Goal: Information Seeking & Learning: Learn about a topic

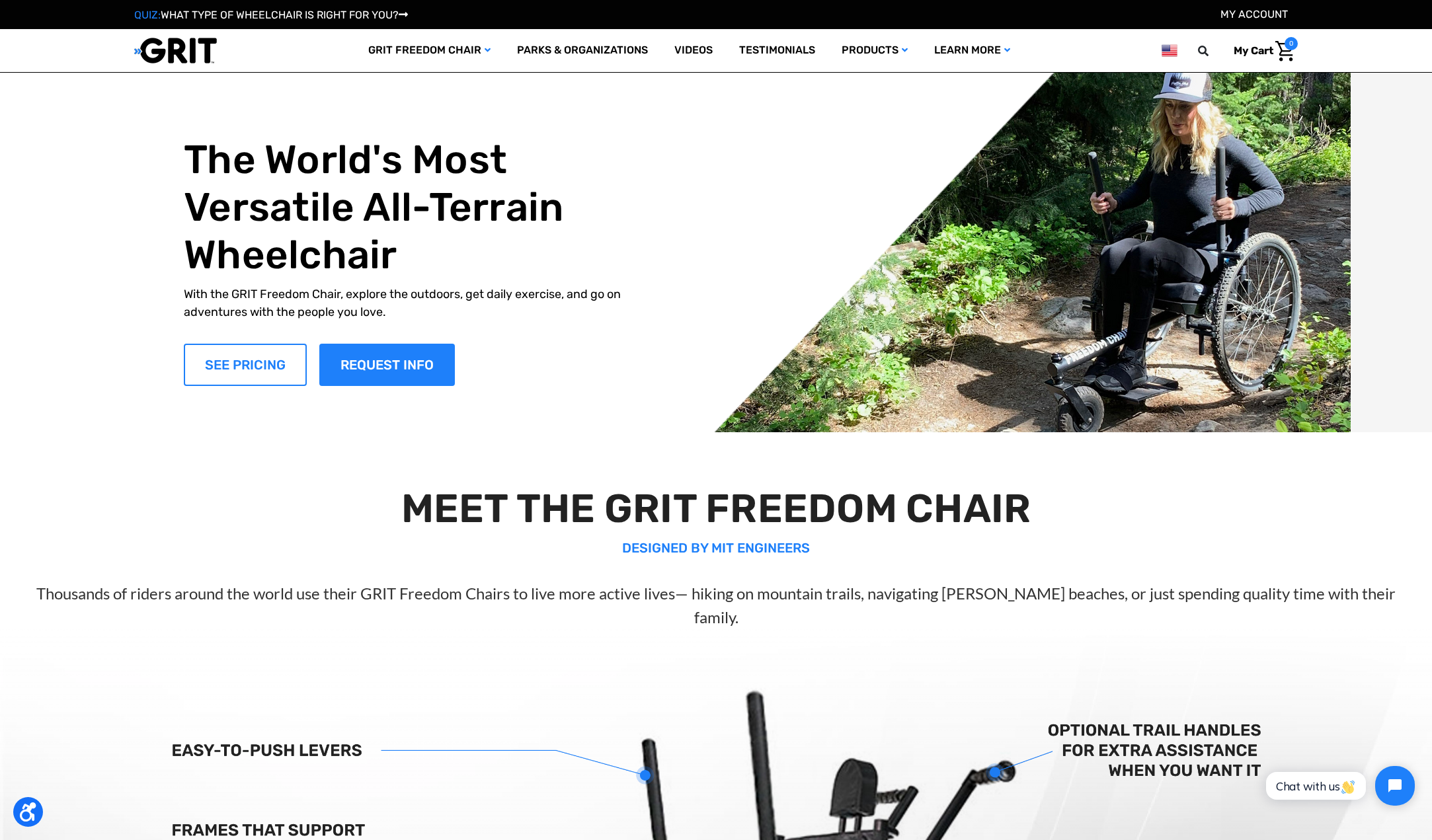
click at [241, 371] on link "SEE PRICING" at bounding box center [245, 365] width 123 height 42
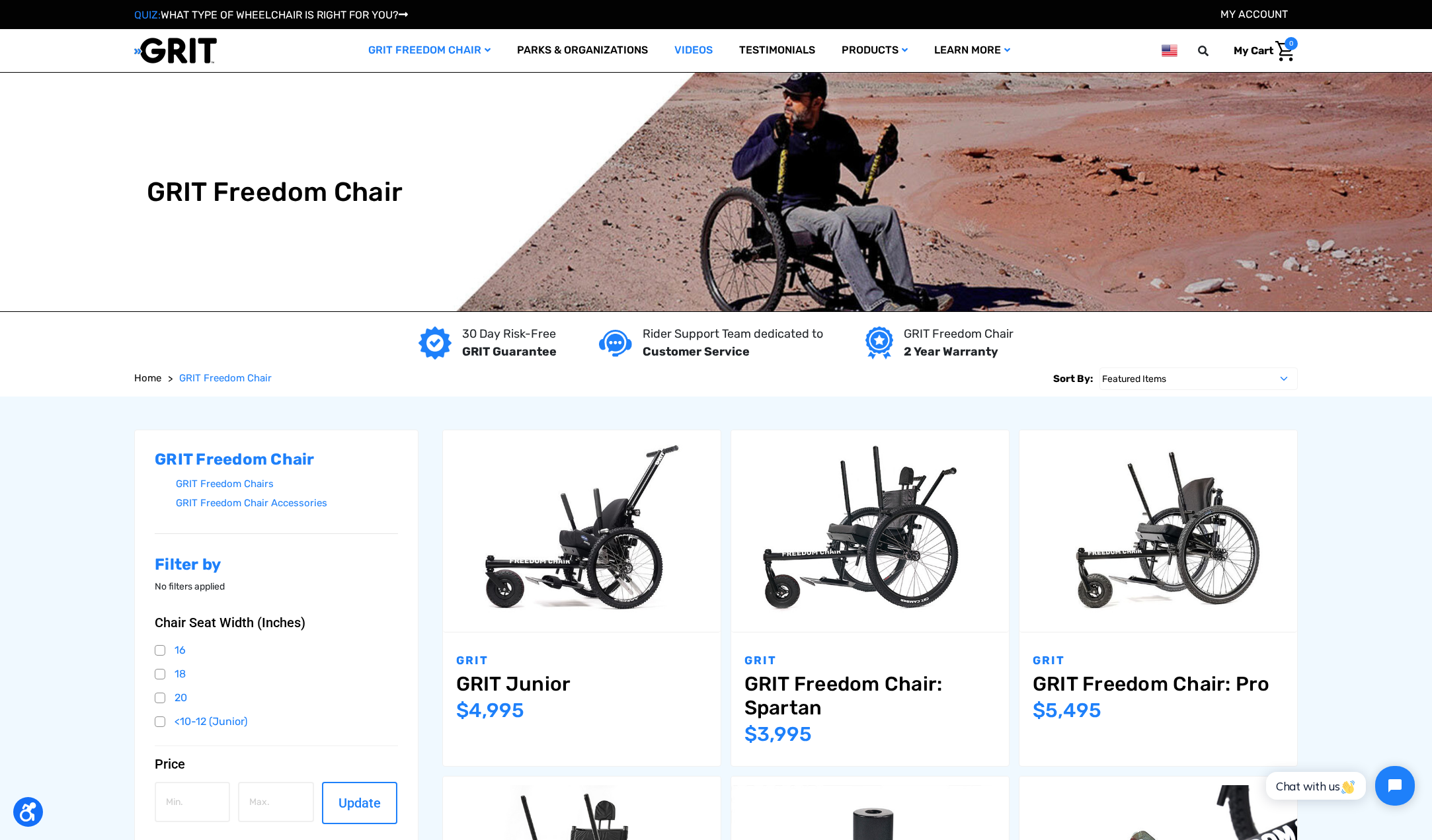
click at [699, 51] on link "Videos" at bounding box center [693, 50] width 65 height 43
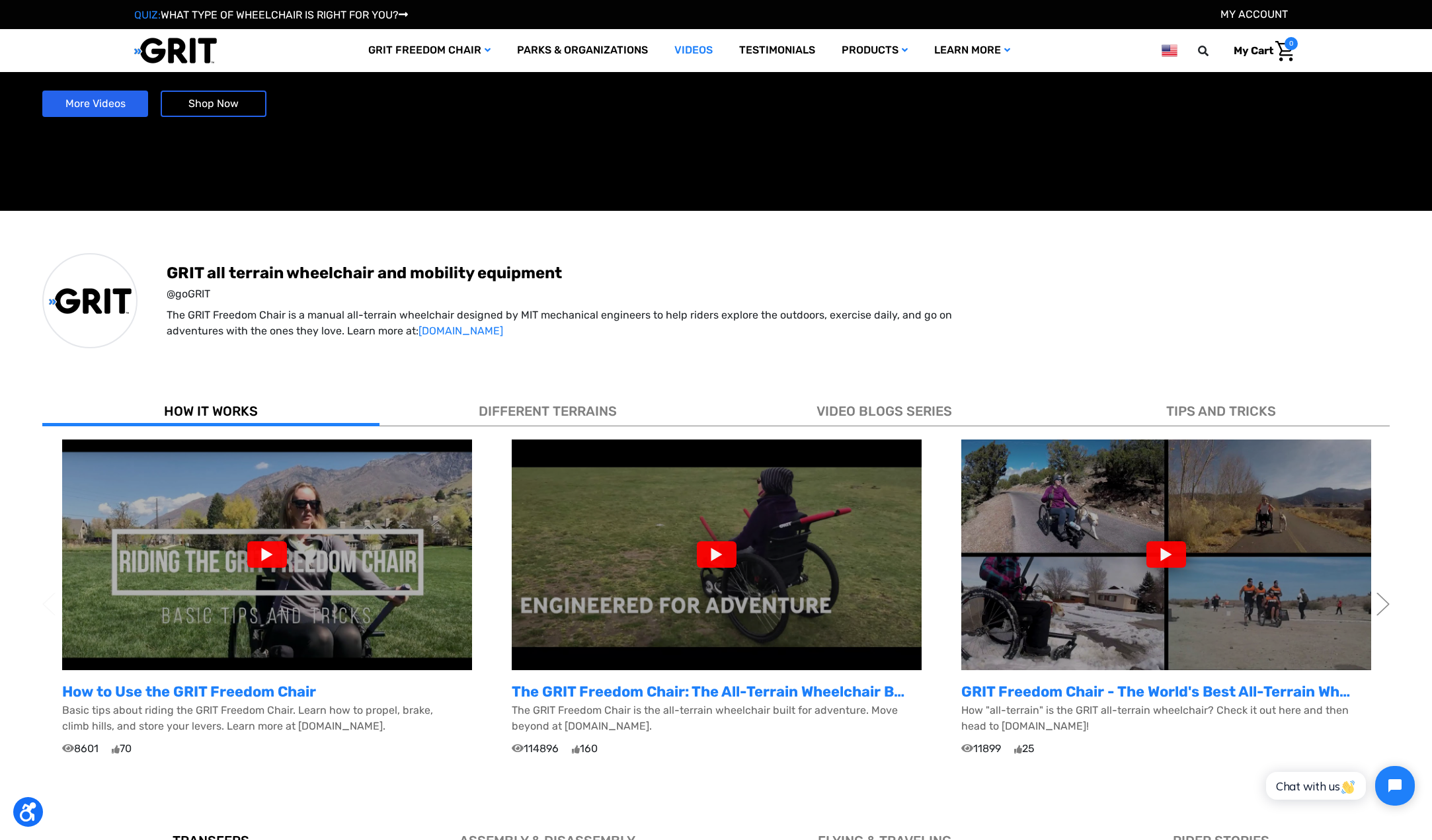
scroll to position [199, 0]
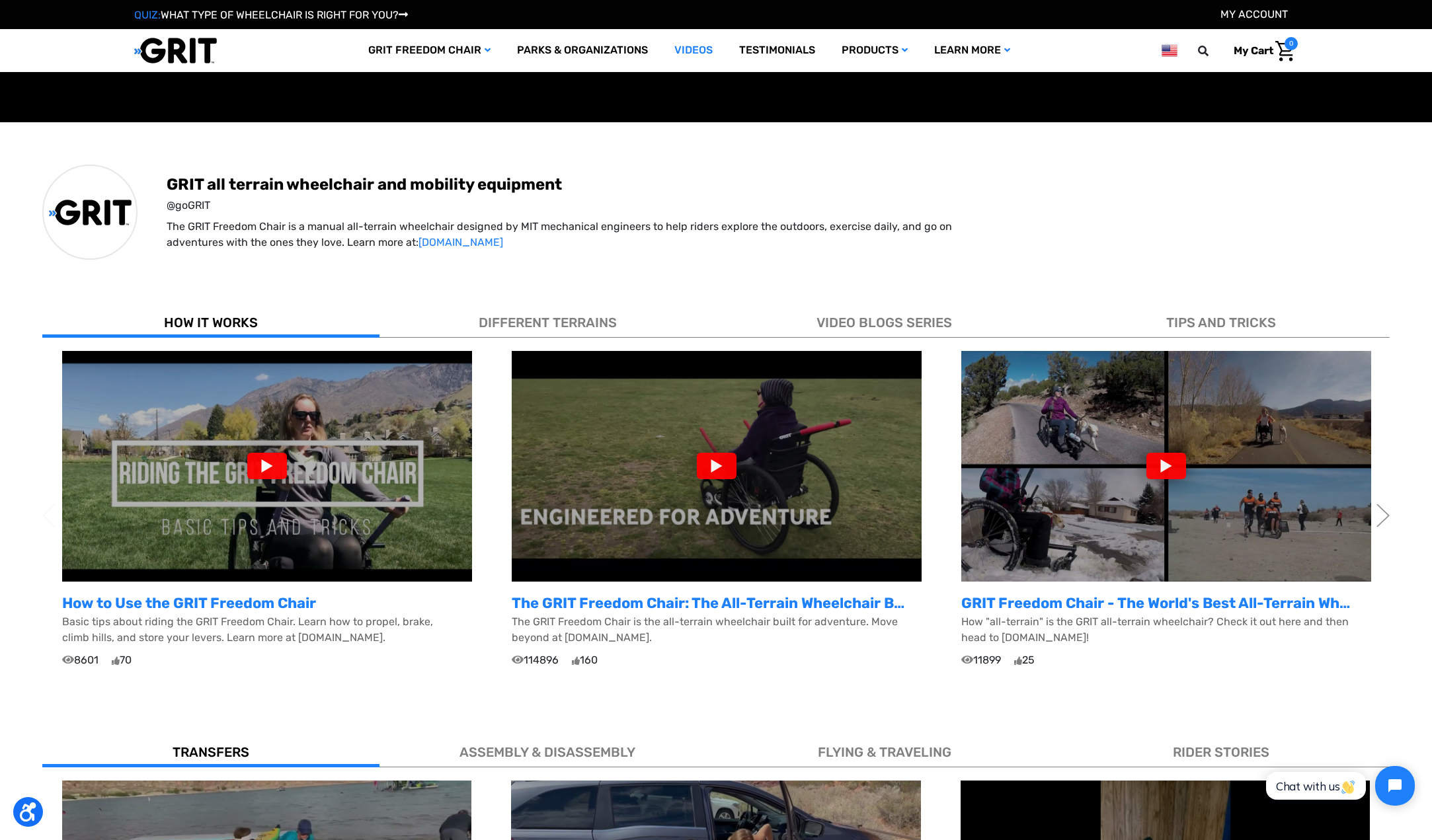
click at [734, 466] on div at bounding box center [717, 466] width 40 height 27
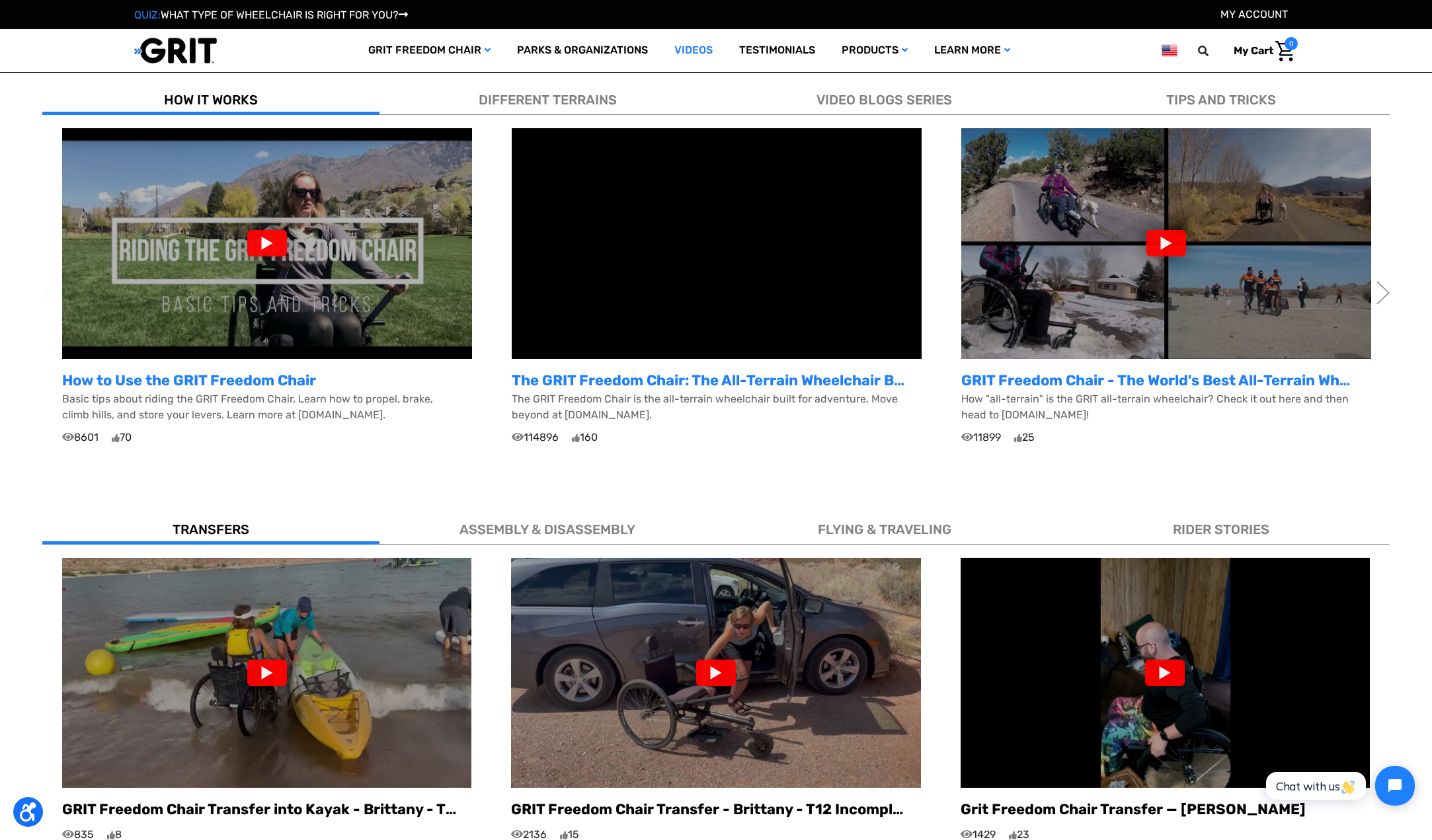
scroll to position [463, 0]
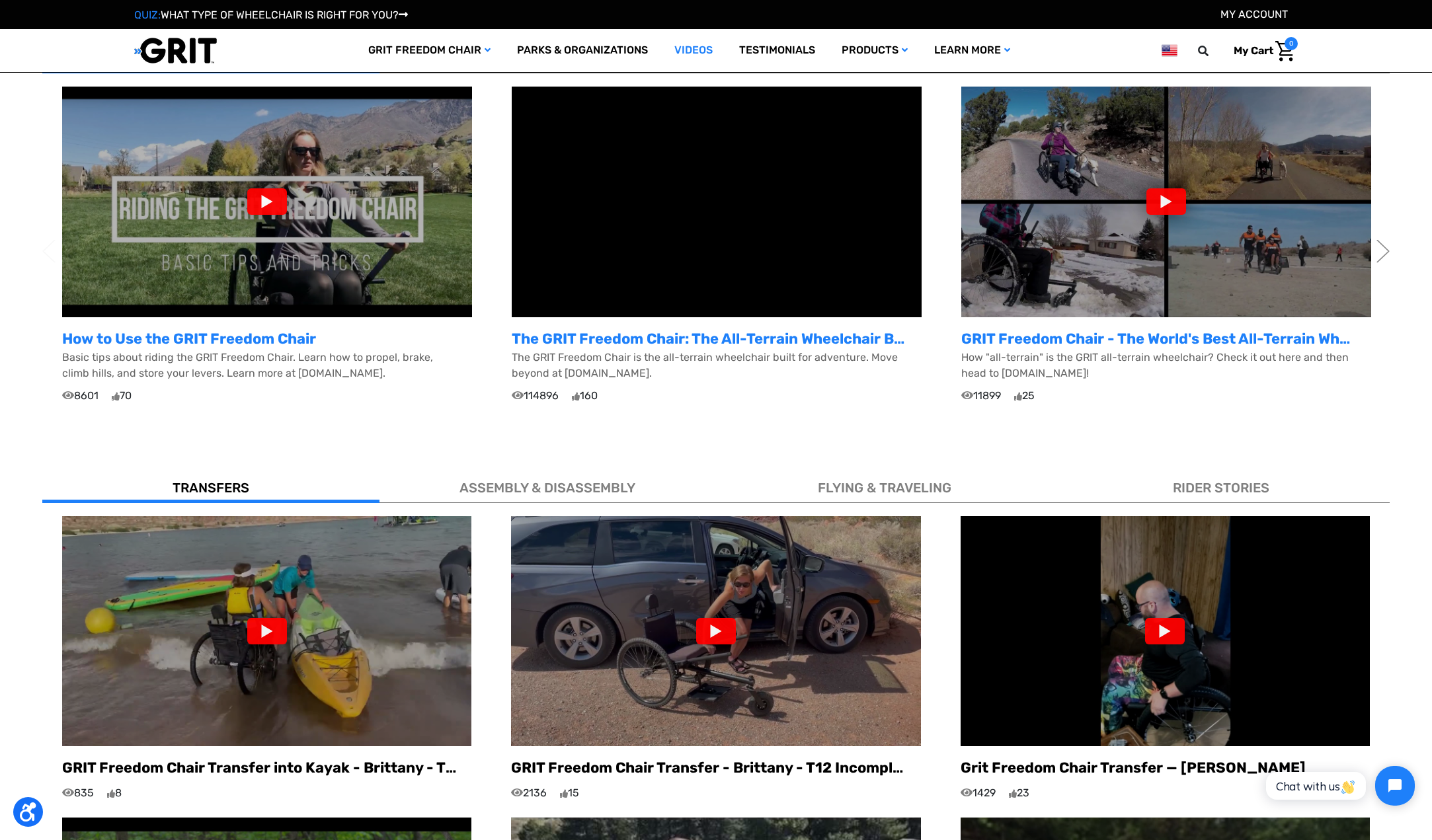
click at [726, 618] on div at bounding box center [716, 632] width 40 height 27
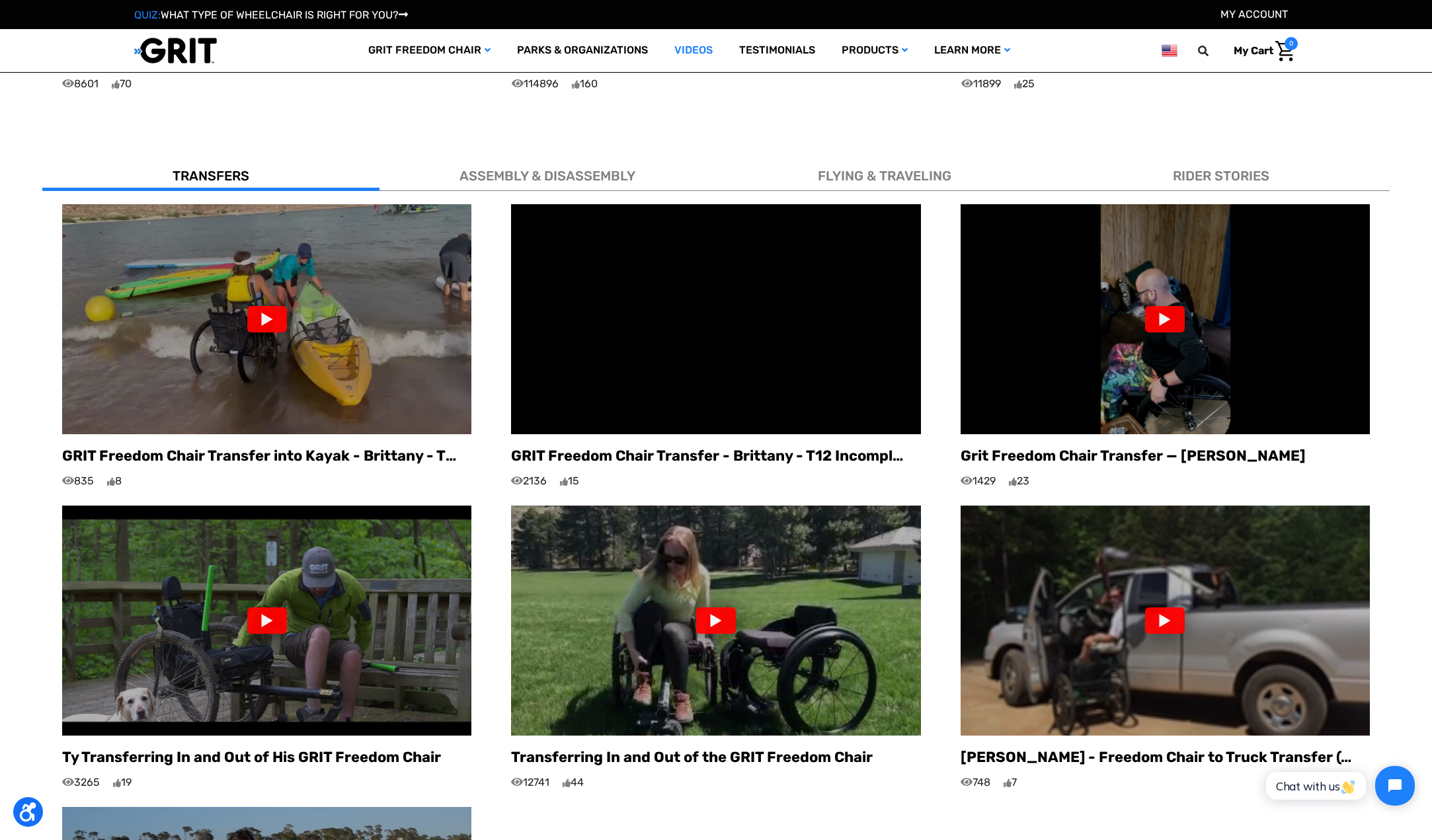
scroll to position [793, 0]
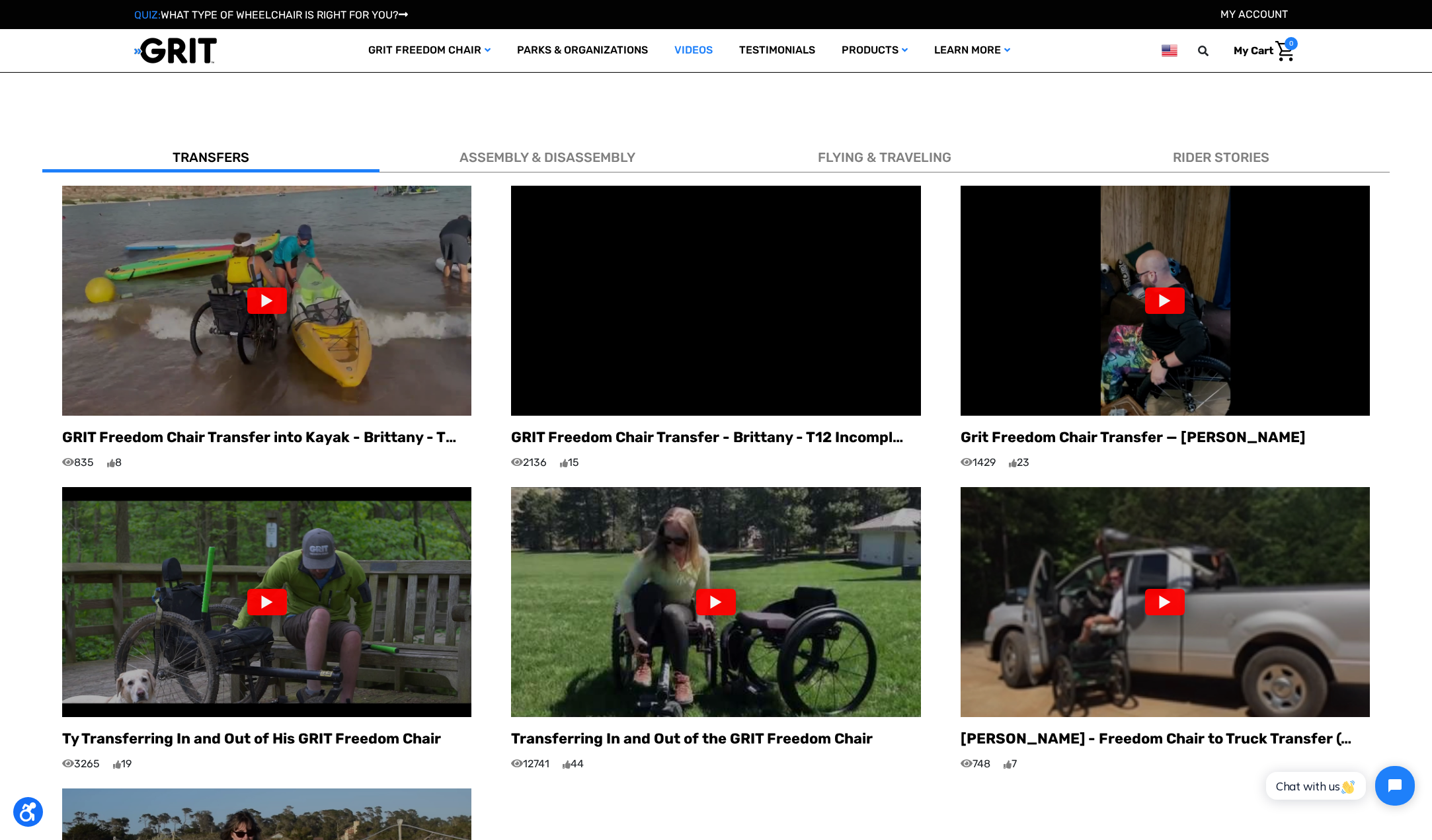
click at [268, 288] on div at bounding box center [268, 301] width 40 height 27
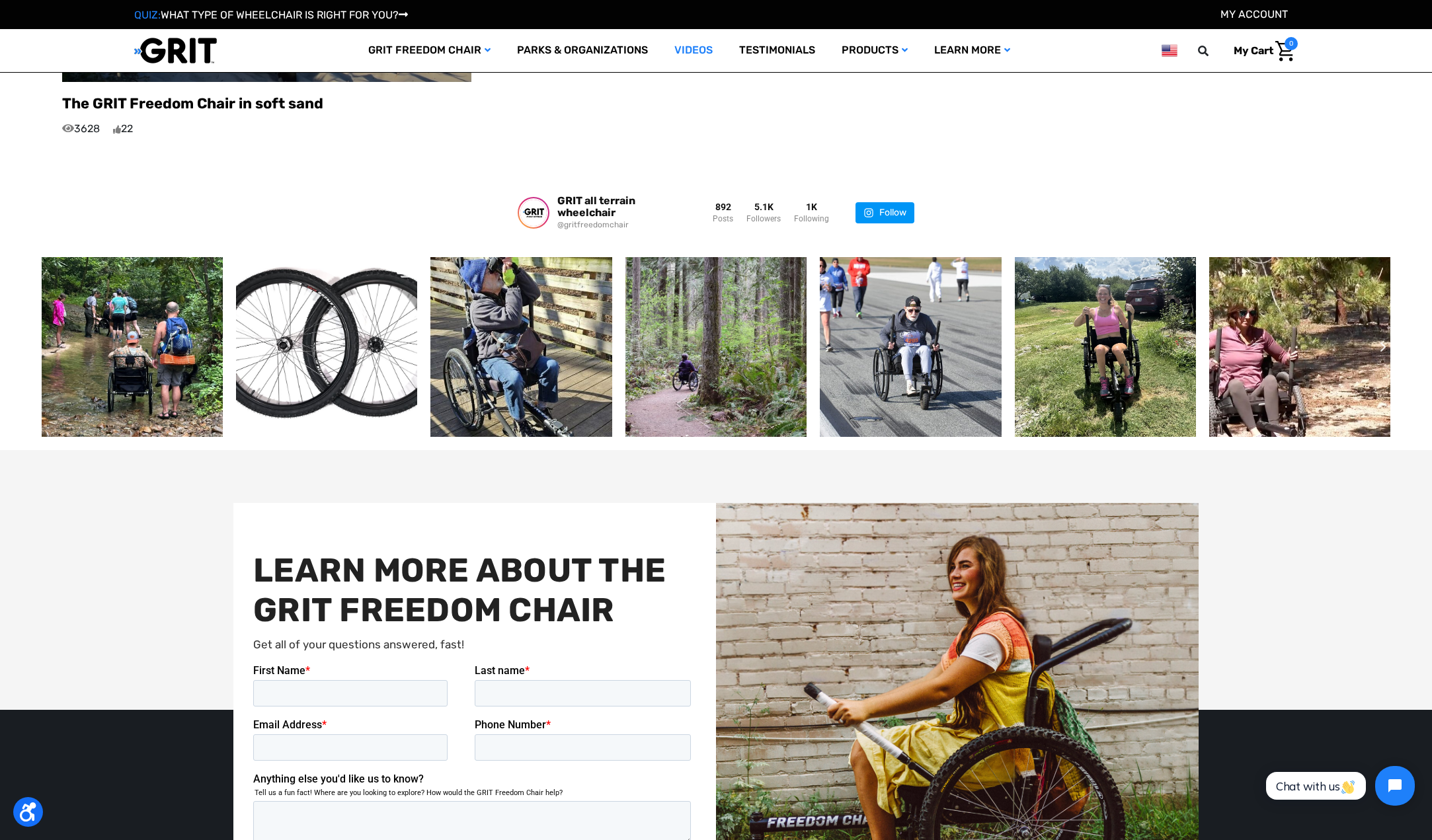
scroll to position [1851, 0]
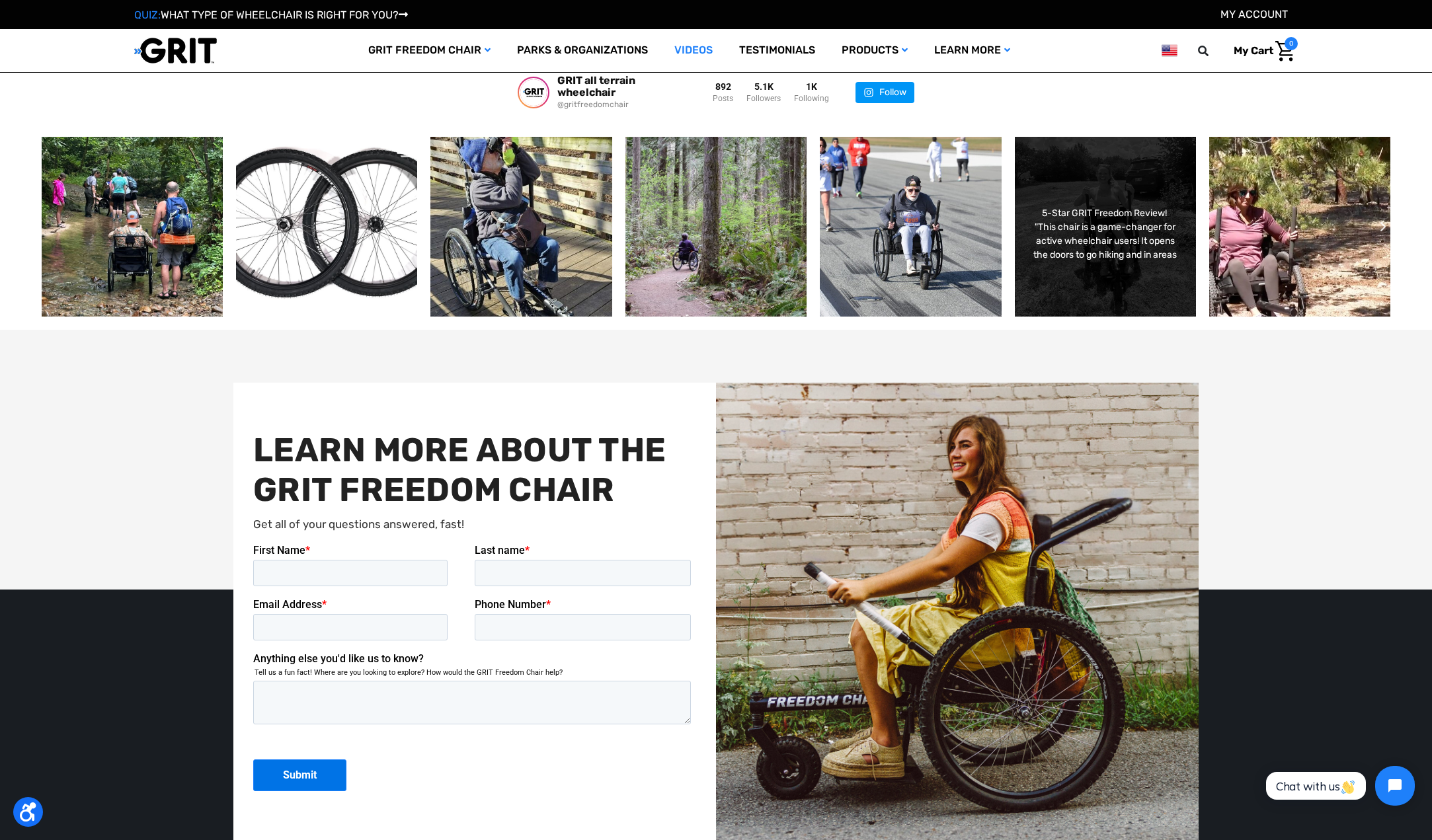
click at [1094, 188] on div "5-Star GRIT Freedom Review!⁠ ⁠ "This chair is a game-changer for active wheelch…" at bounding box center [1105, 226] width 146 height 76
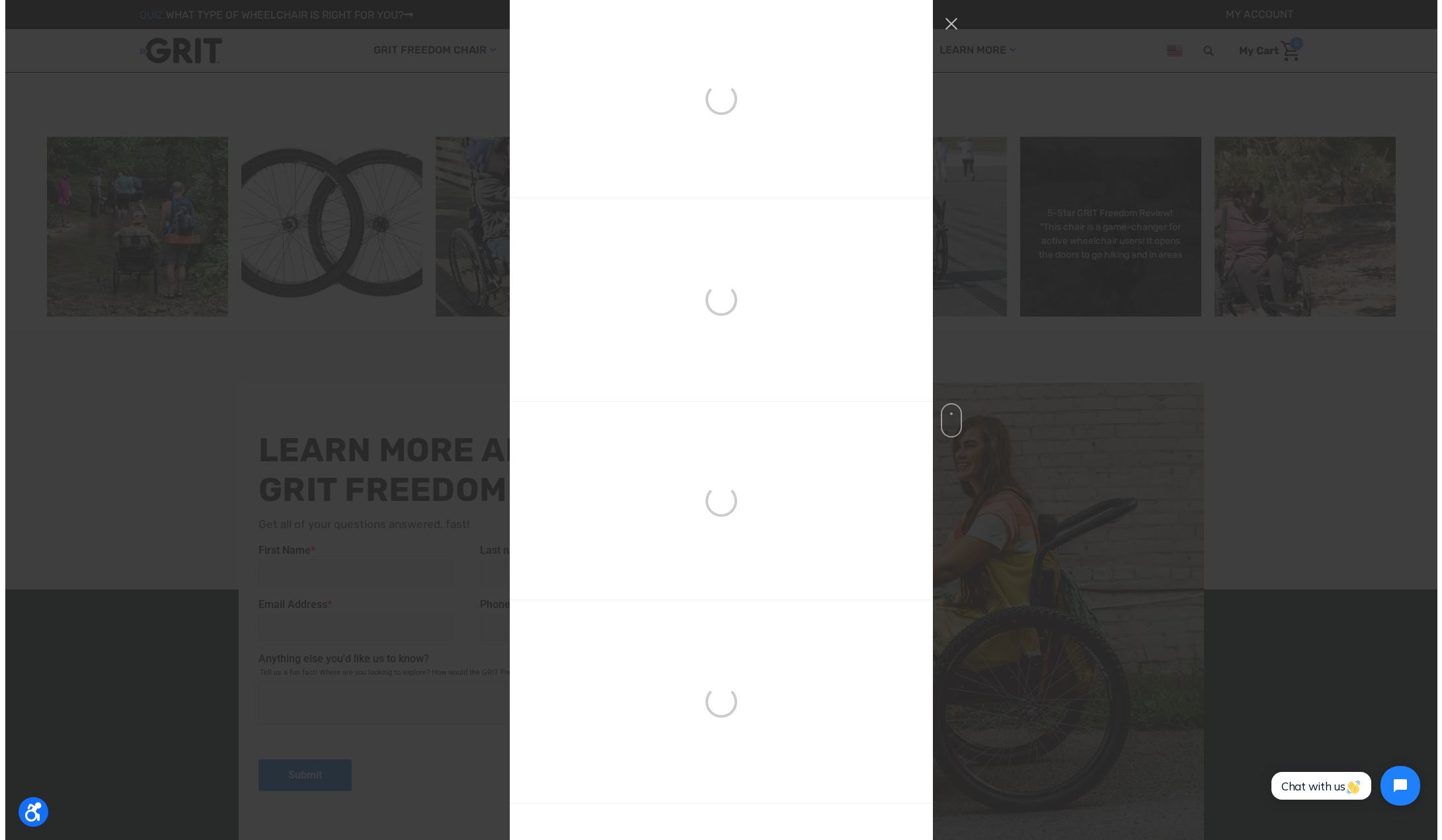
scroll to position [1029, 0]
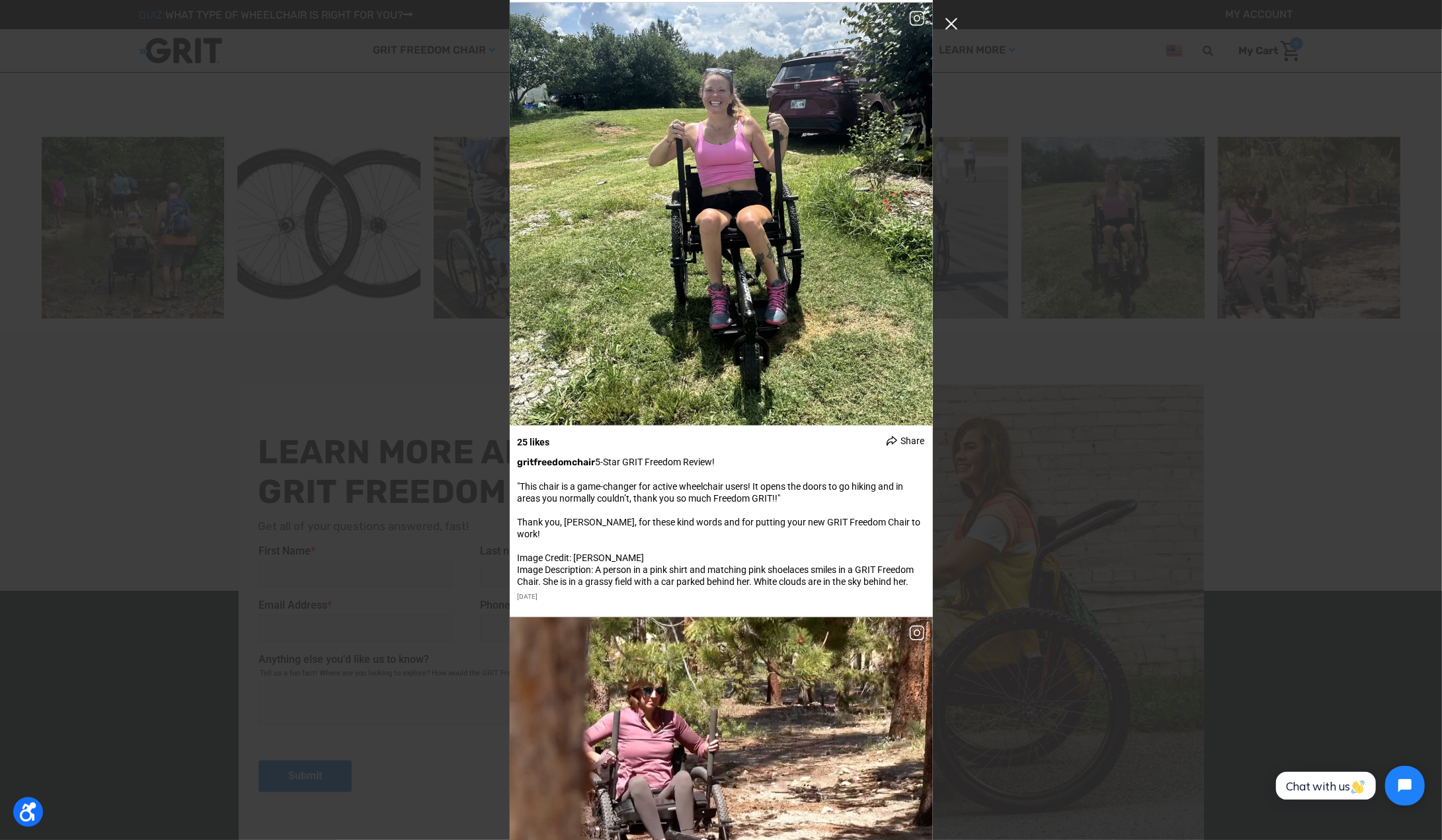
click at [952, 21] on button "Close Instagram Feed Popup" at bounding box center [951, 24] width 22 height 22
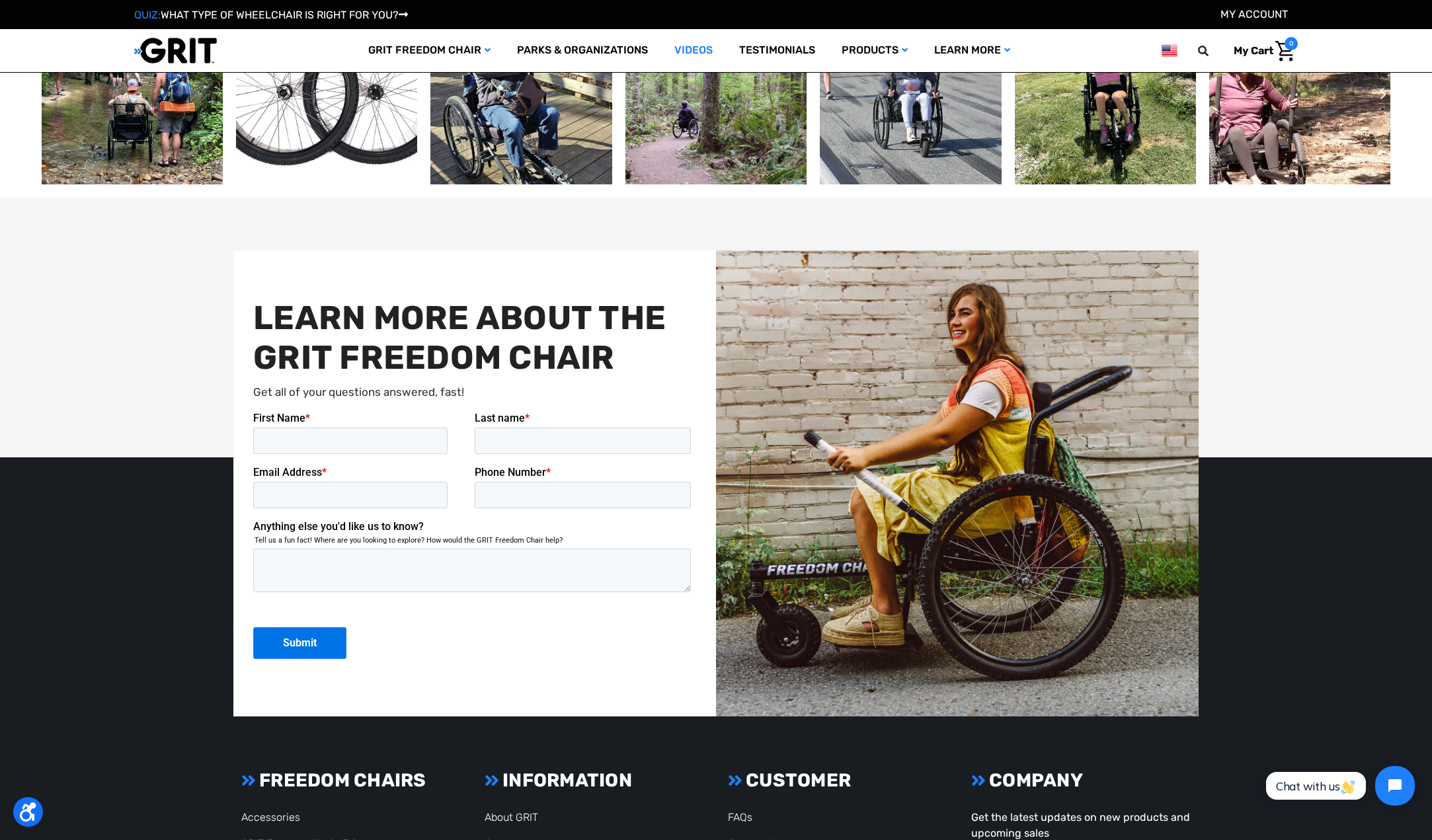
scroll to position [2198, 0]
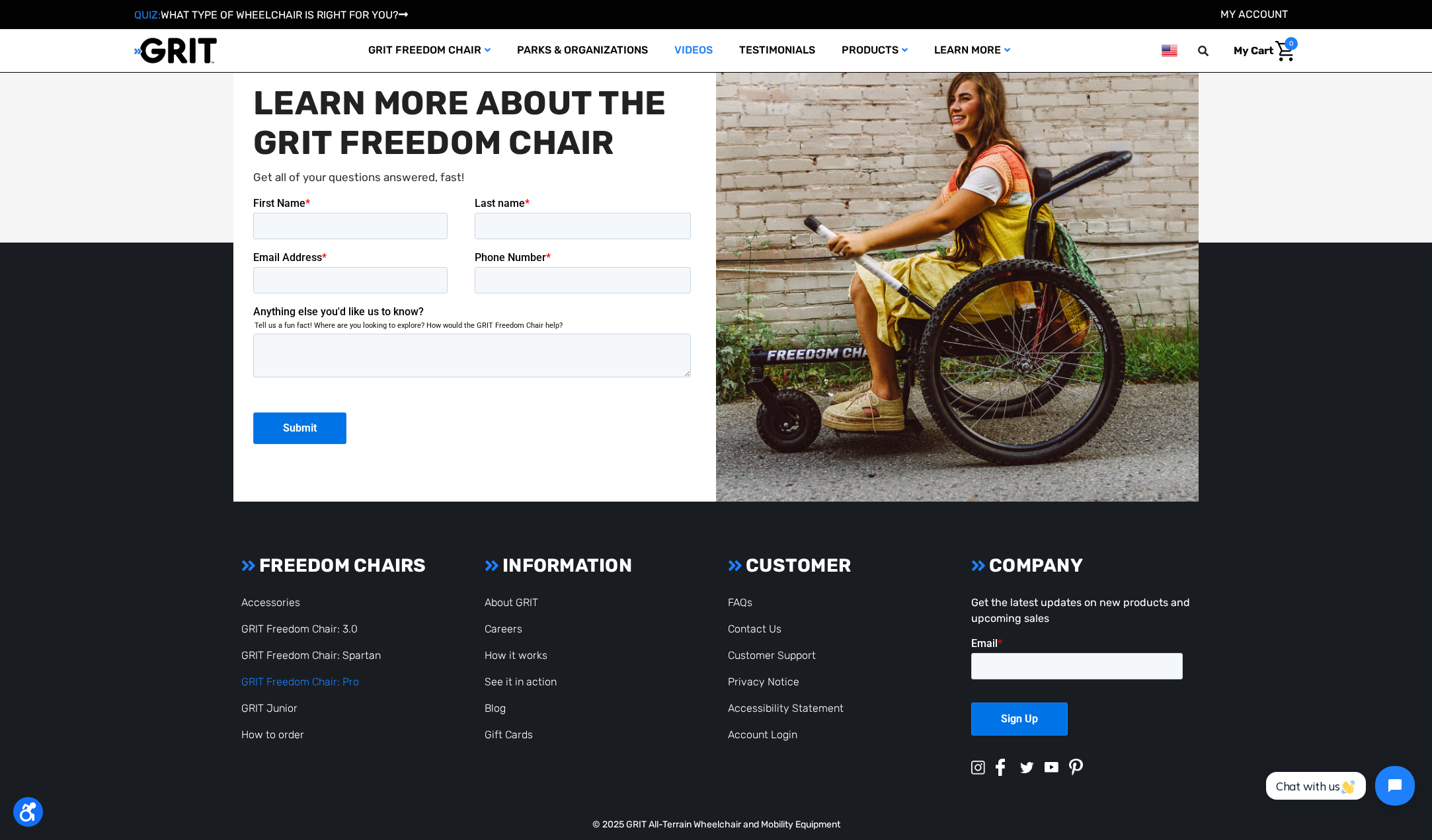
click at [326, 675] on link "GRIT Freedom Chair: Pro" at bounding box center [300, 681] width 118 height 13
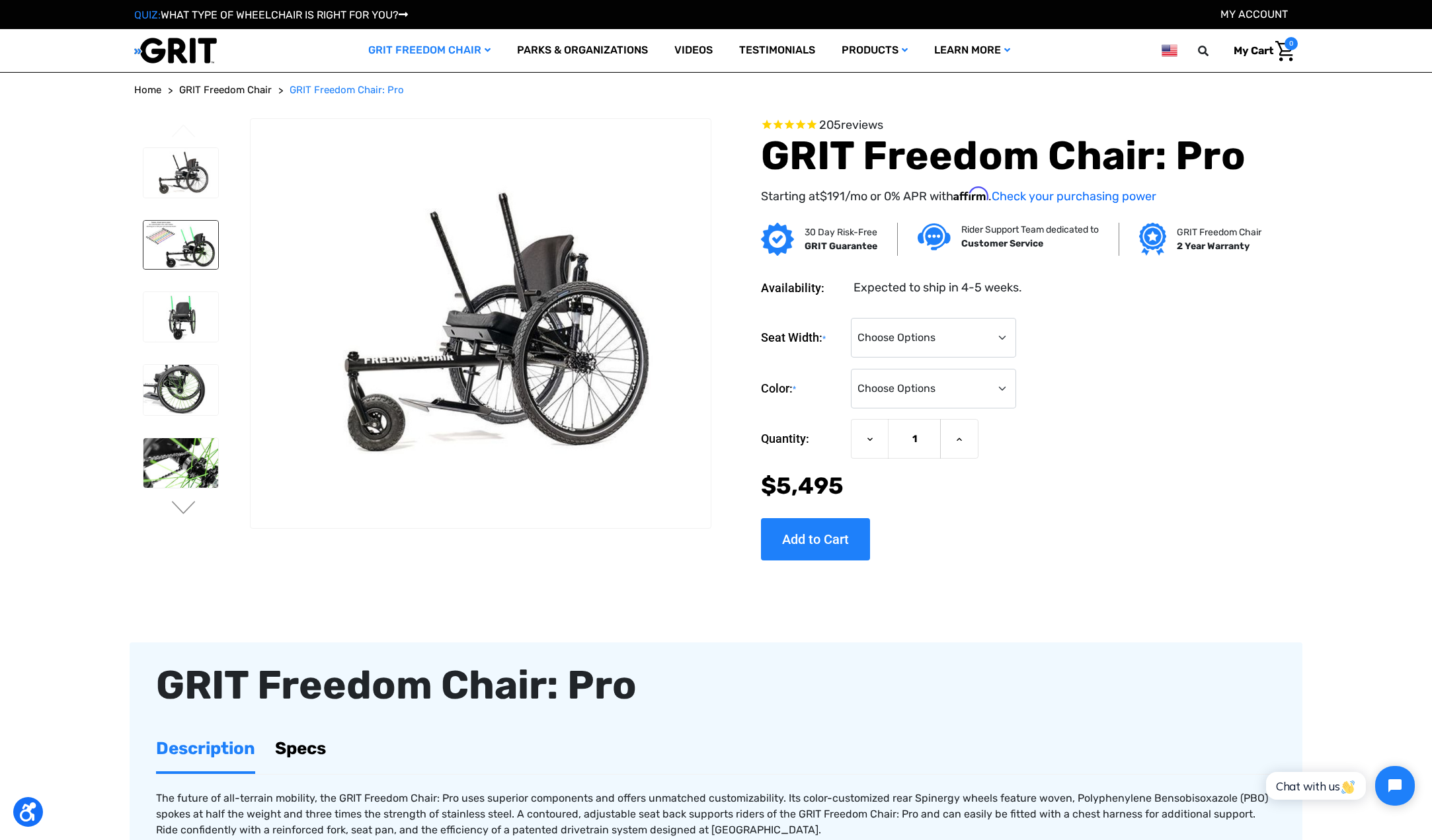
click at [205, 251] on img at bounding box center [181, 245] width 75 height 48
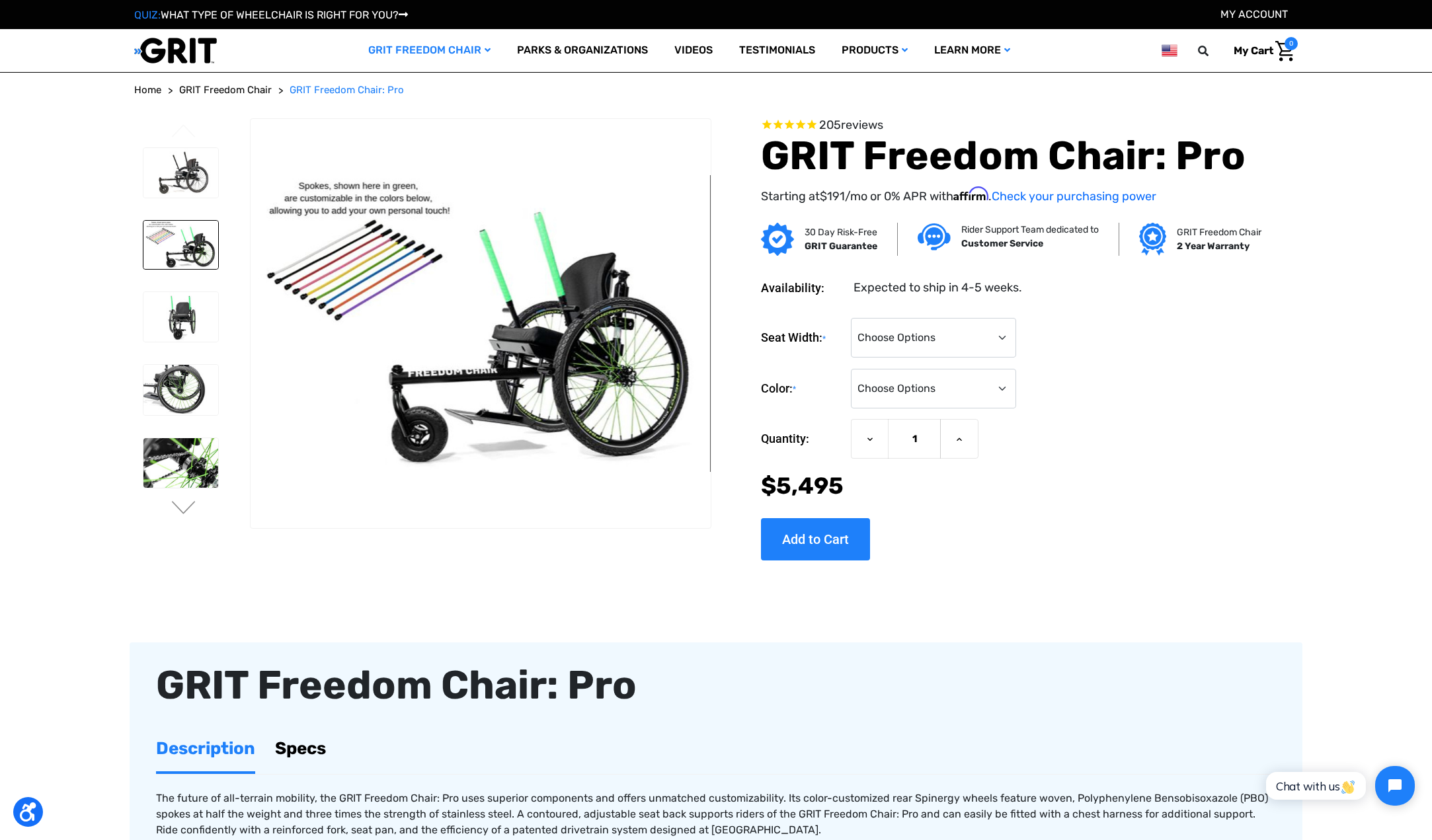
click at [858, 125] on span "reviews" at bounding box center [862, 125] width 42 height 15
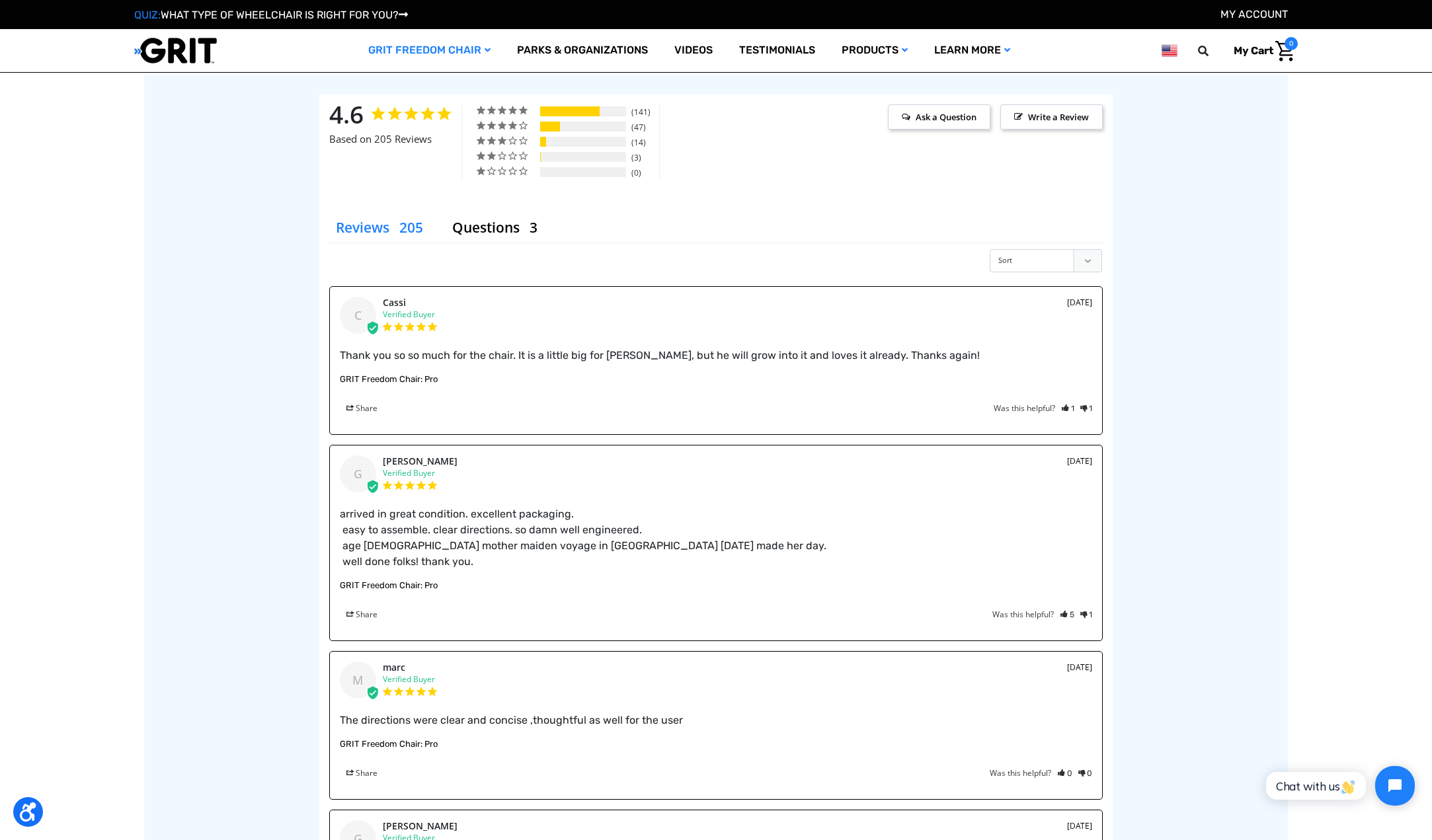
scroll to position [1662, 0]
